Goal: Information Seeking & Learning: Understand process/instructions

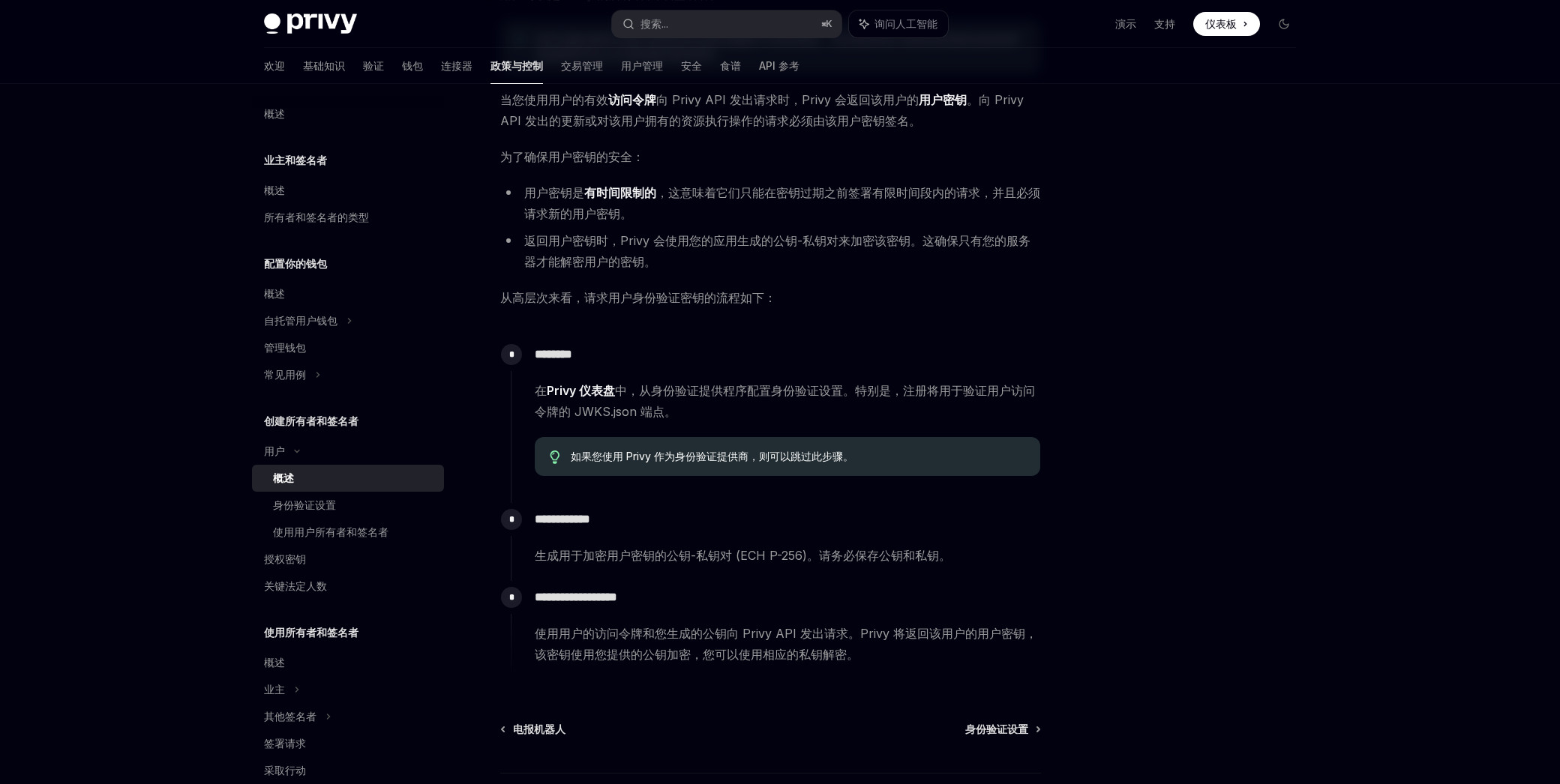
scroll to position [211, 0]
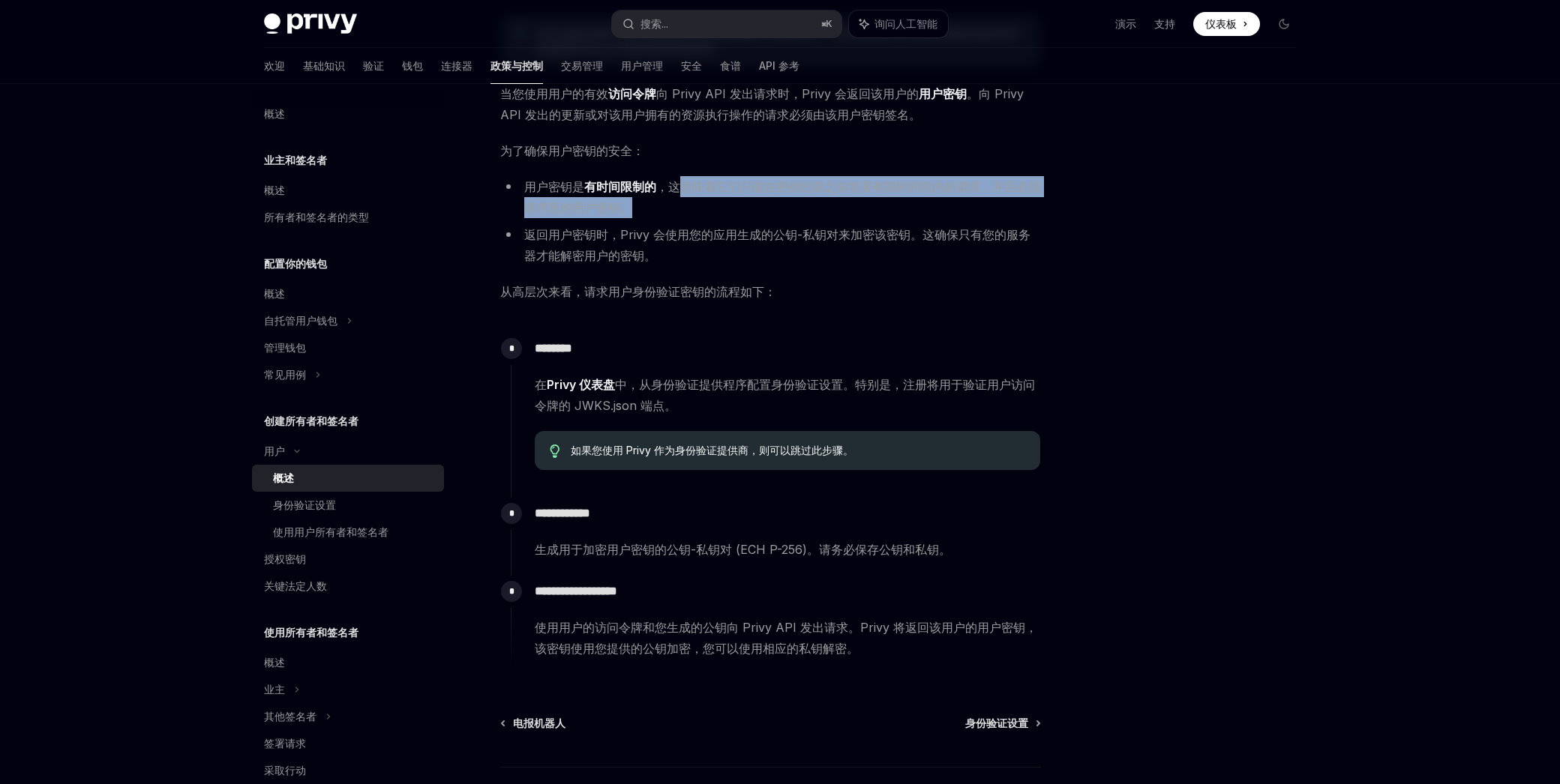
drag, startPoint x: 688, startPoint y: 186, endPoint x: 723, endPoint y: 210, distance: 42.4
click at [721, 207] on li "用户密钥是 有时间限制的 ，这意味着它们只能在密钥过期之前签署有限时间段内的请求，并且必须请求新的用户密钥。" at bounding box center [770, 197] width 541 height 42
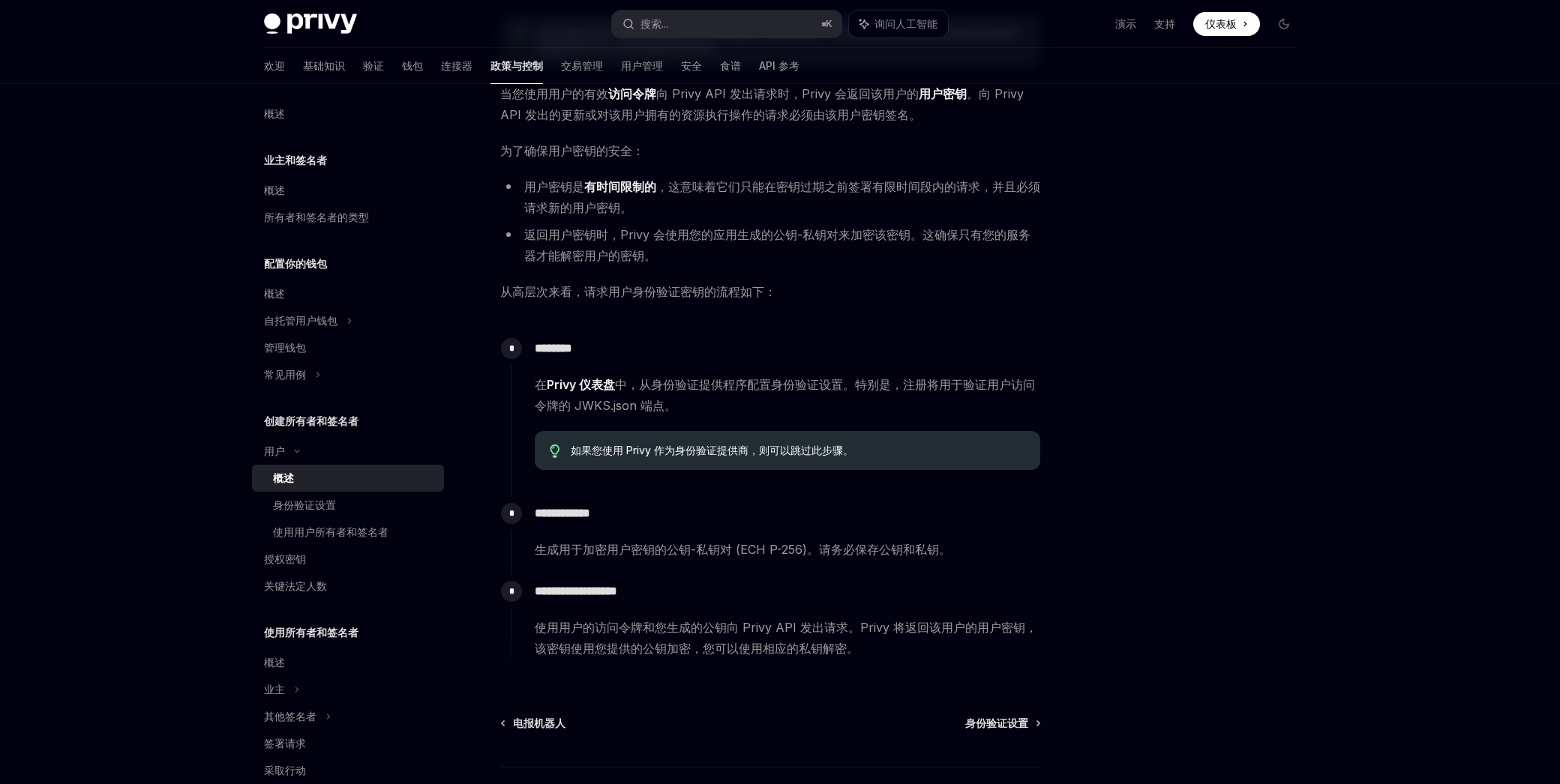
drag, startPoint x: 731, startPoint y: 214, endPoint x: 817, endPoint y: 232, distance: 87.9
click at [733, 216] on li "用户密钥是 有时间限制的 ，这意味着它们只能在密钥过期之前签署有限时间段内的请求，并且必须请求新的用户密钥。" at bounding box center [770, 197] width 541 height 42
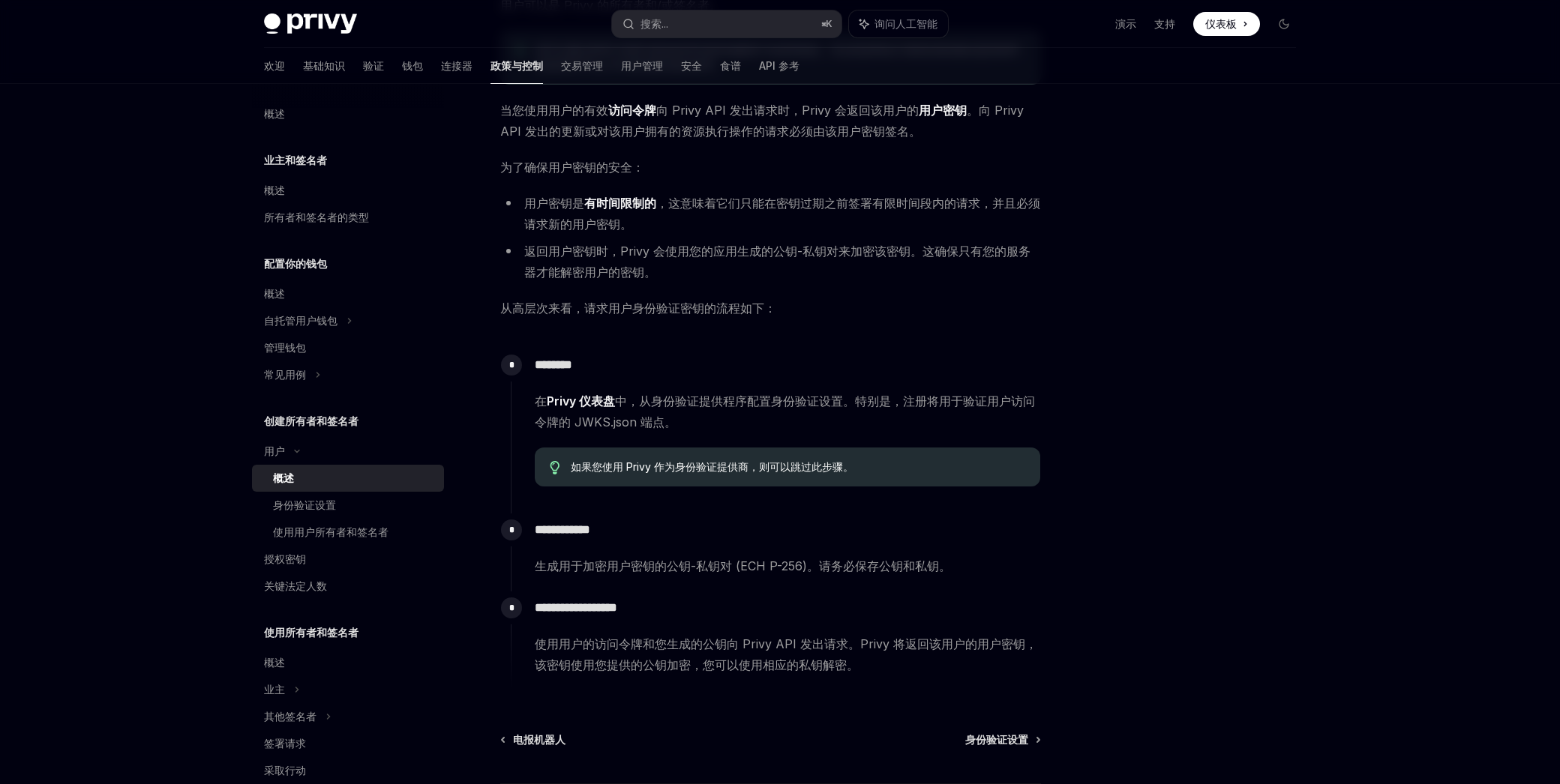
click at [818, 232] on li "用户密钥是 有时间限制的 ，这意味着它们只能在密钥过期之前签署有限时间段内的请求，并且必须请求新的用户密钥。" at bounding box center [770, 214] width 541 height 42
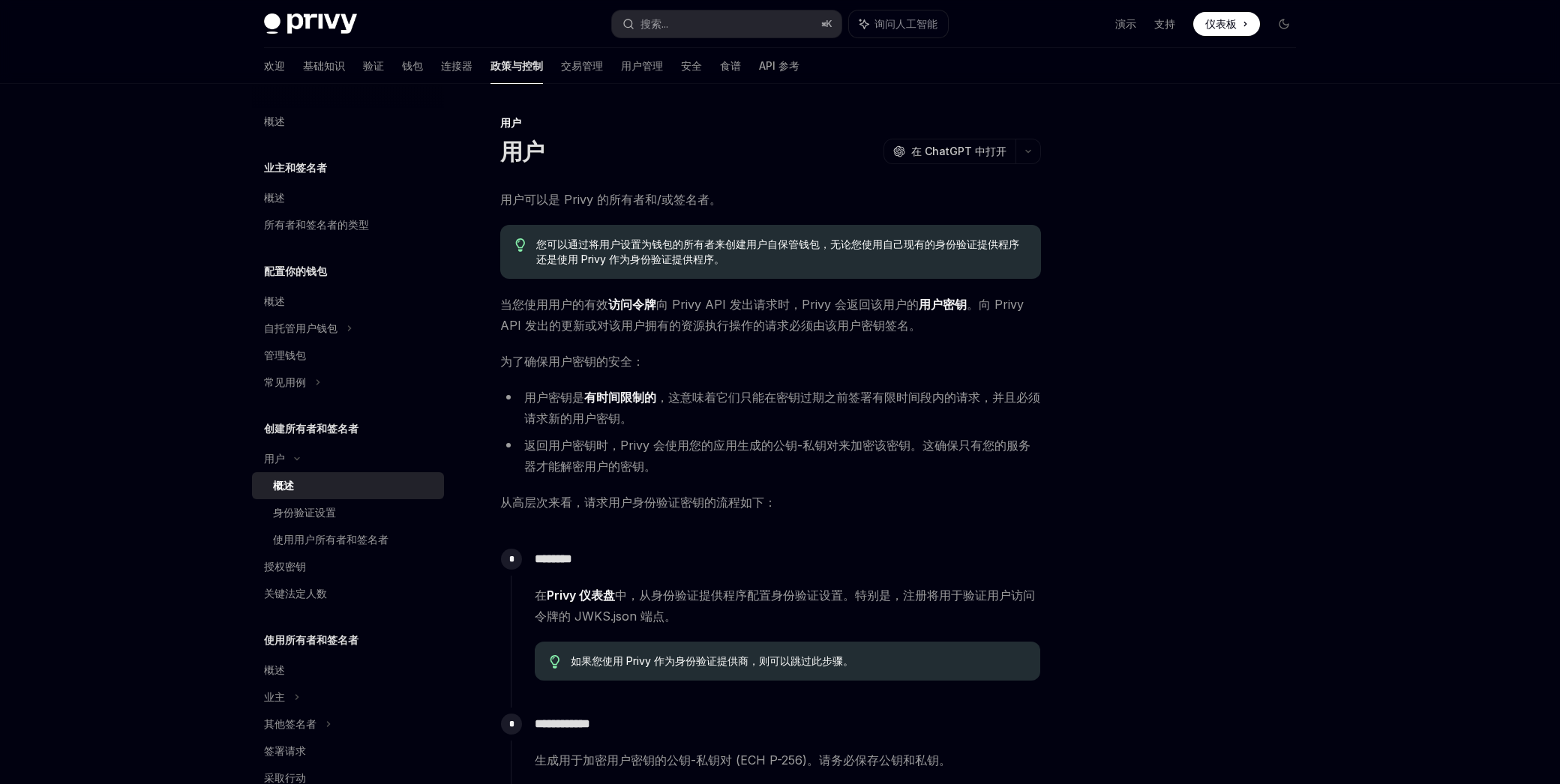
scroll to position [224, 0]
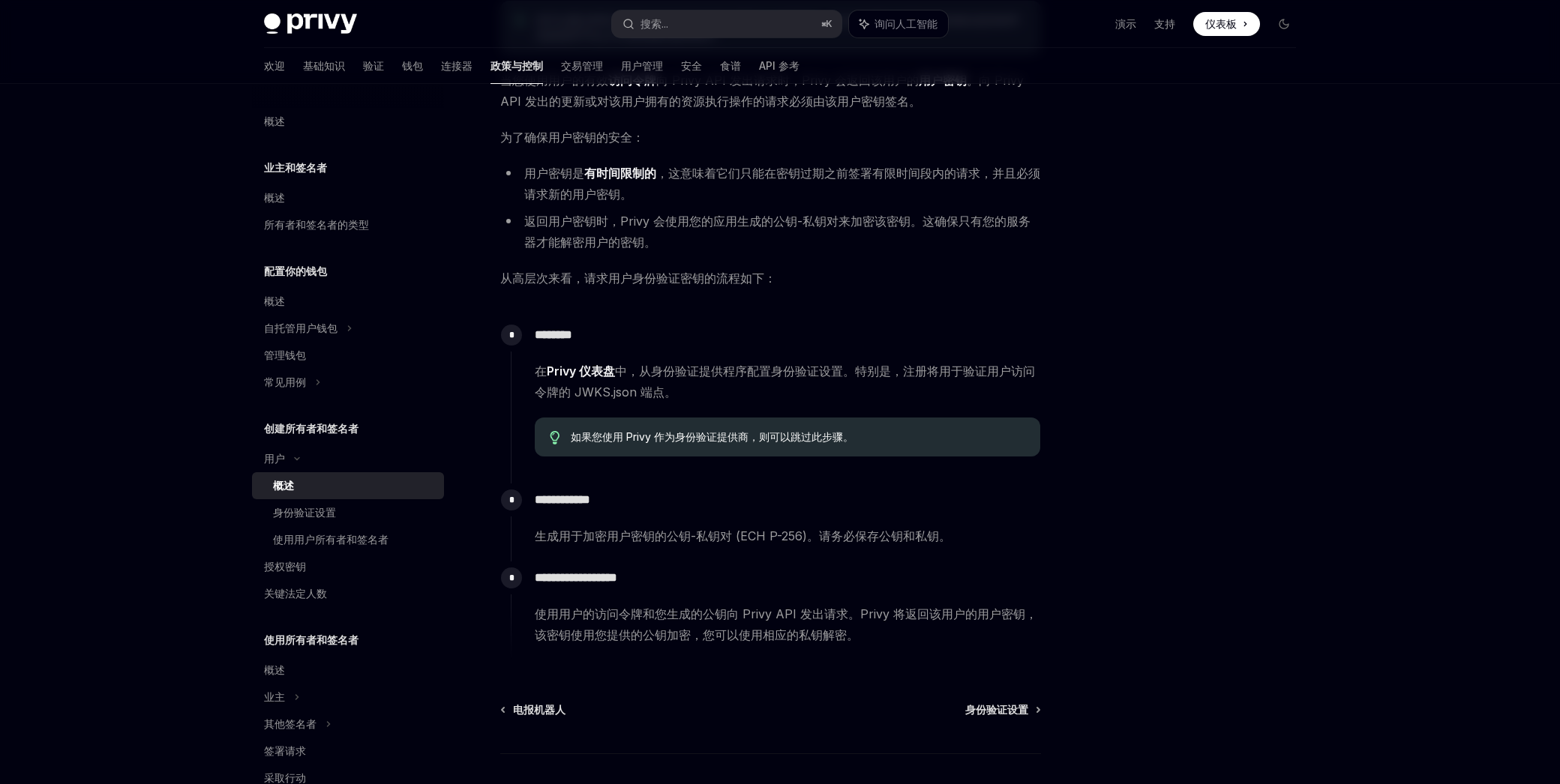
drag, startPoint x: 0, startPoint y: 0, endPoint x: 1010, endPoint y: 200, distance: 1029.6
click at [1010, 200] on li "用户密钥是 有时间限制的 ，这意味着它们只能在密钥过期之前签署有限时间段内的请求，并且必须请求新的用户密钥。" at bounding box center [770, 183] width 541 height 42
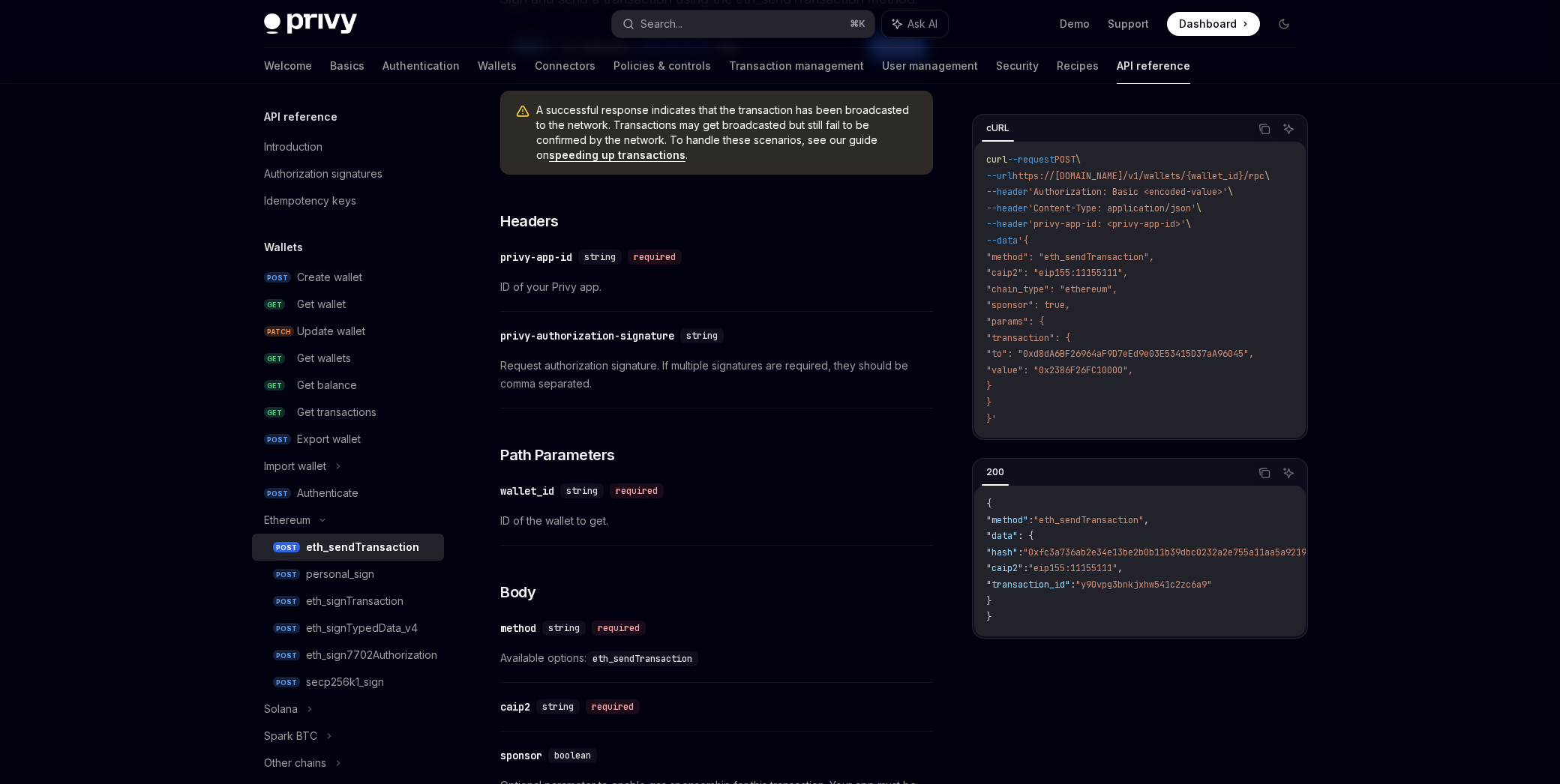
scroll to position [175, 0]
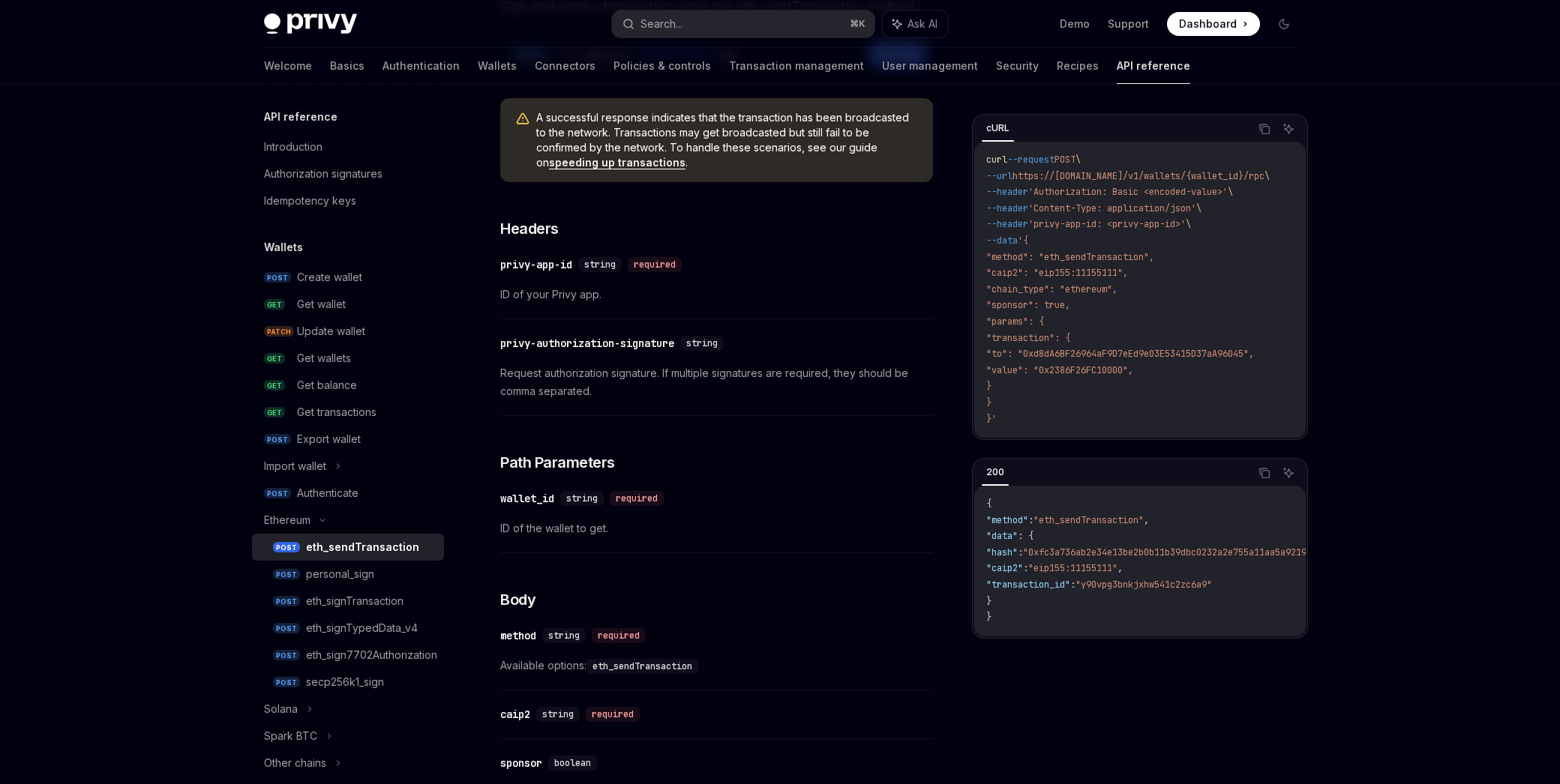
click at [180, 75] on div at bounding box center [780, 42] width 1560 height 84
